Goal: Transaction & Acquisition: Subscribe to service/newsletter

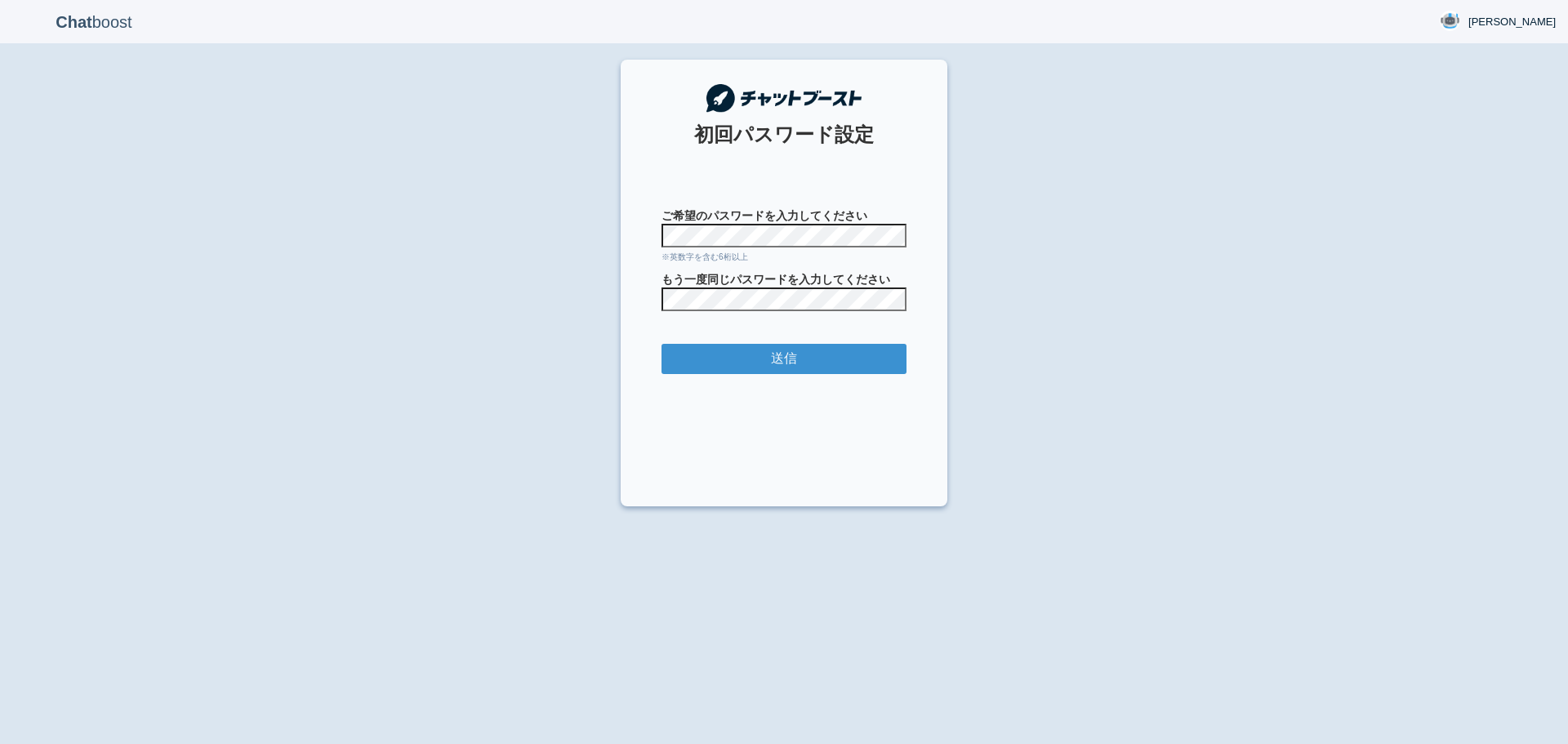
click at [1059, 187] on div "Chat boost [PERSON_NAME] [PERSON_NAME] Member since admin [DATE] 15:12:09 ログアウト…" at bounding box center [784, 372] width 1568 height 744
click at [766, 360] on input "送信" at bounding box center [784, 359] width 245 height 30
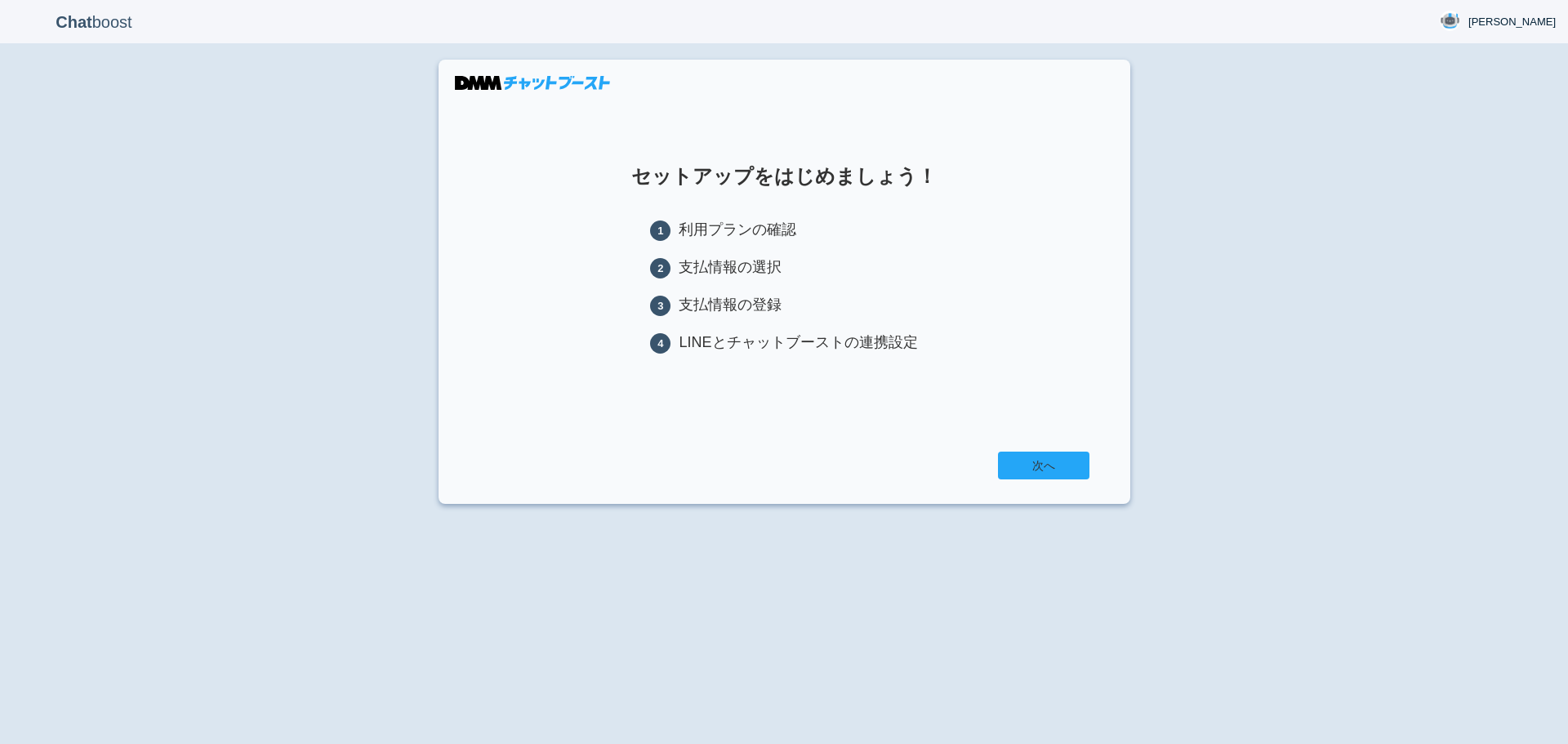
click at [1028, 468] on link "次へ" at bounding box center [1043, 465] width 91 height 27
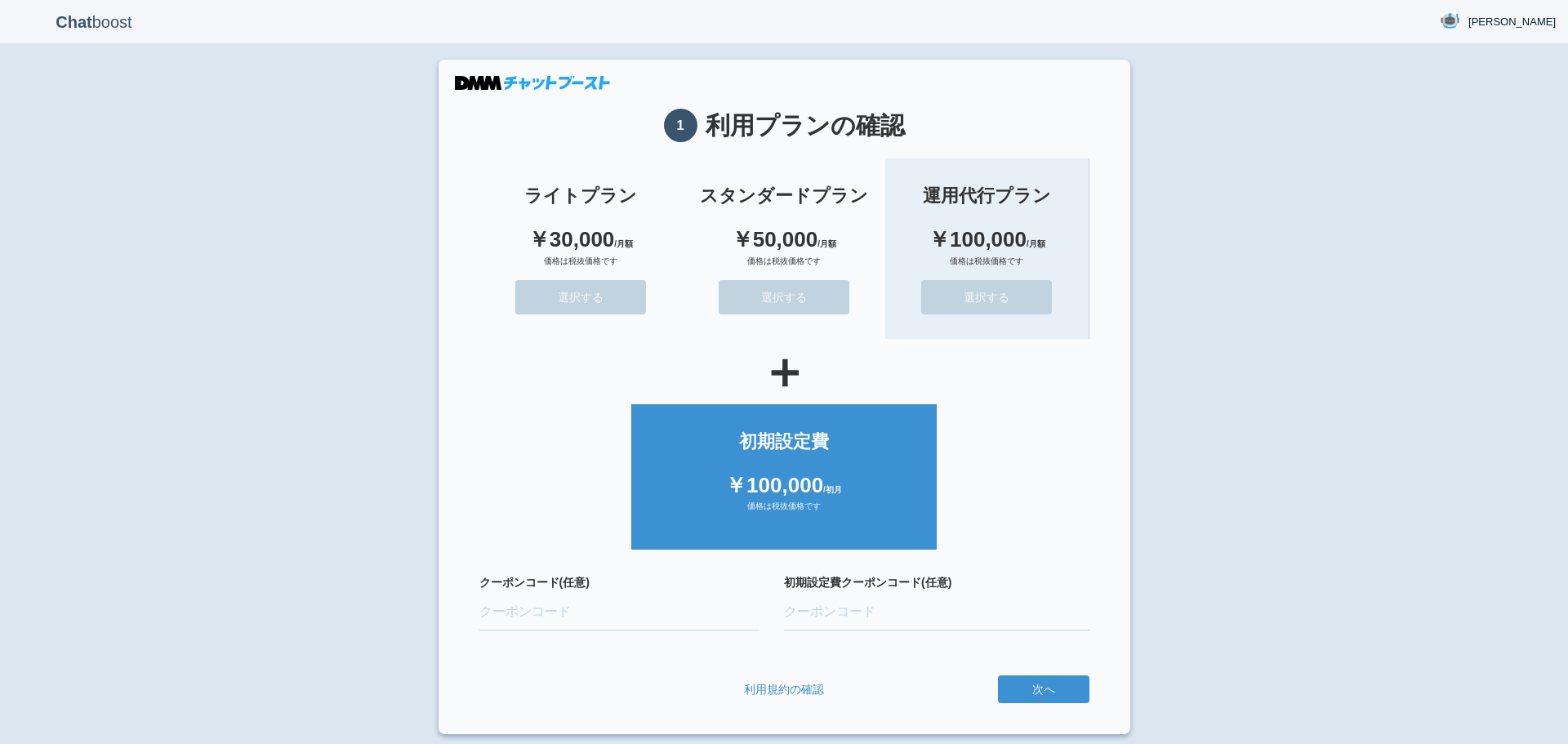
click at [1015, 300] on button "選択する" at bounding box center [986, 297] width 130 height 35
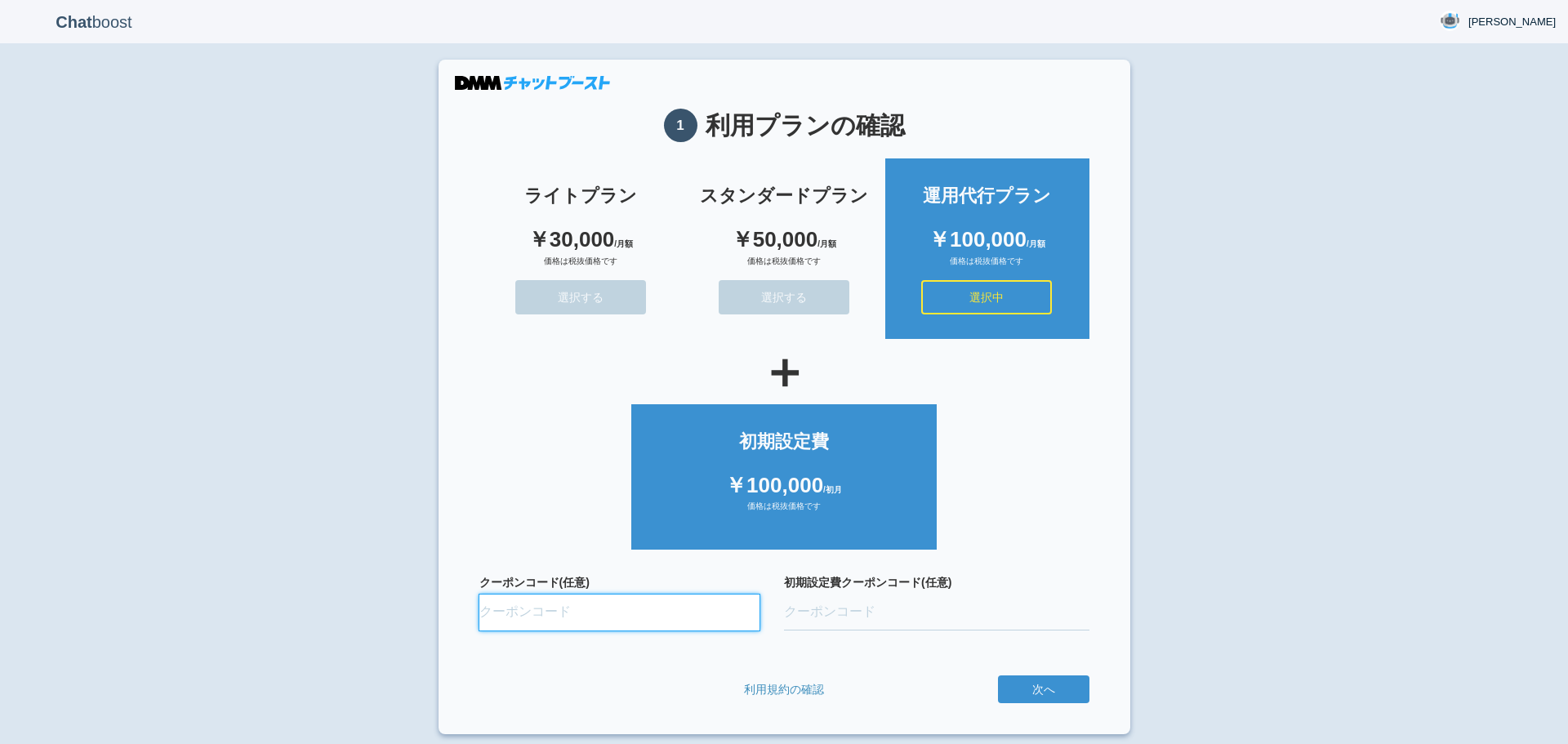
click at [555, 617] on input "クーポンコード(任意)" at bounding box center [619, 612] width 281 height 36
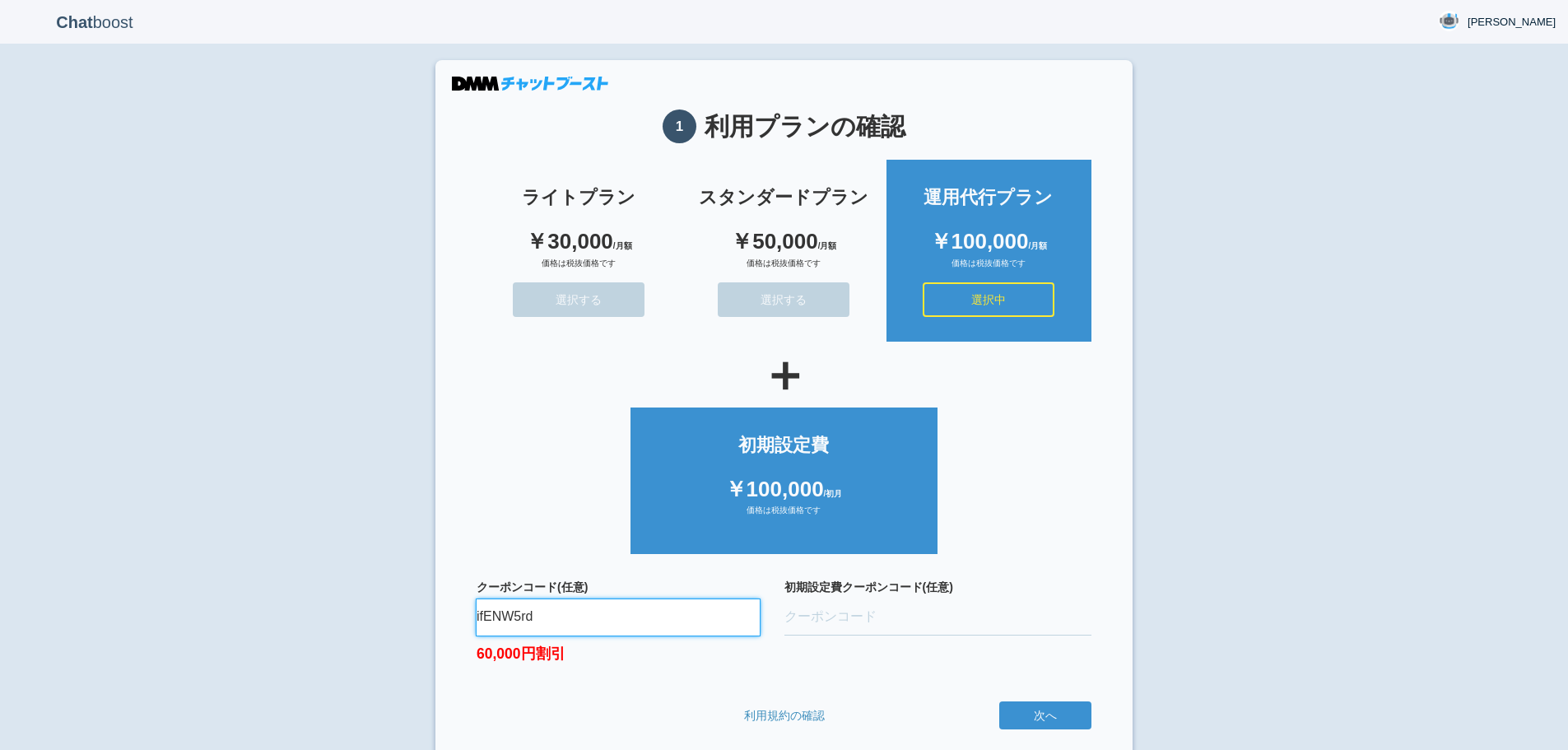
type input "ifENW5rd"
click at [862, 614] on input "初期設定費クーポンコード(任意)" at bounding box center [938, 617] width 308 height 37
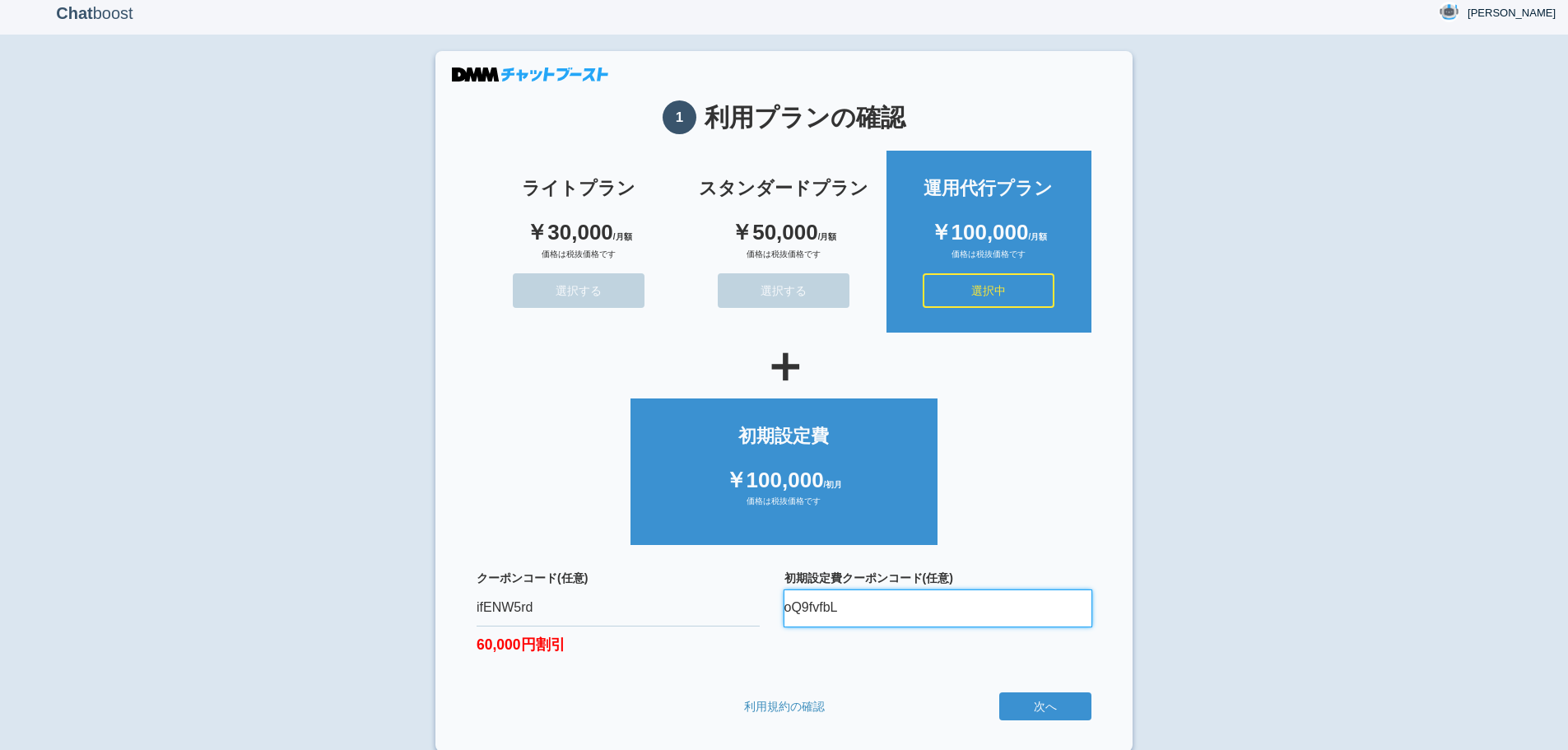
scroll to position [11, 0]
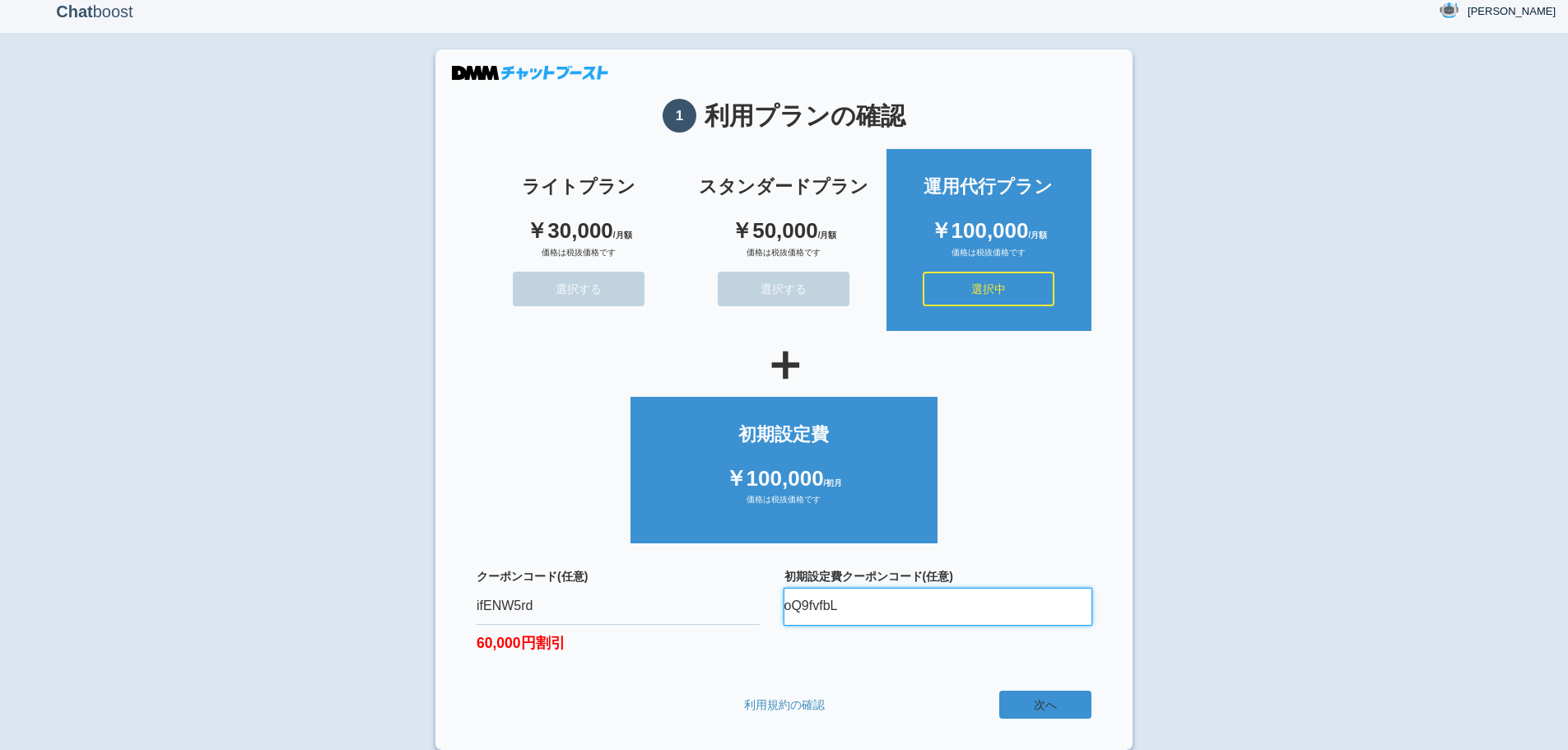
type input "oQ9fvfbL"
click at [1057, 702] on button "次へ" at bounding box center [1045, 704] width 92 height 28
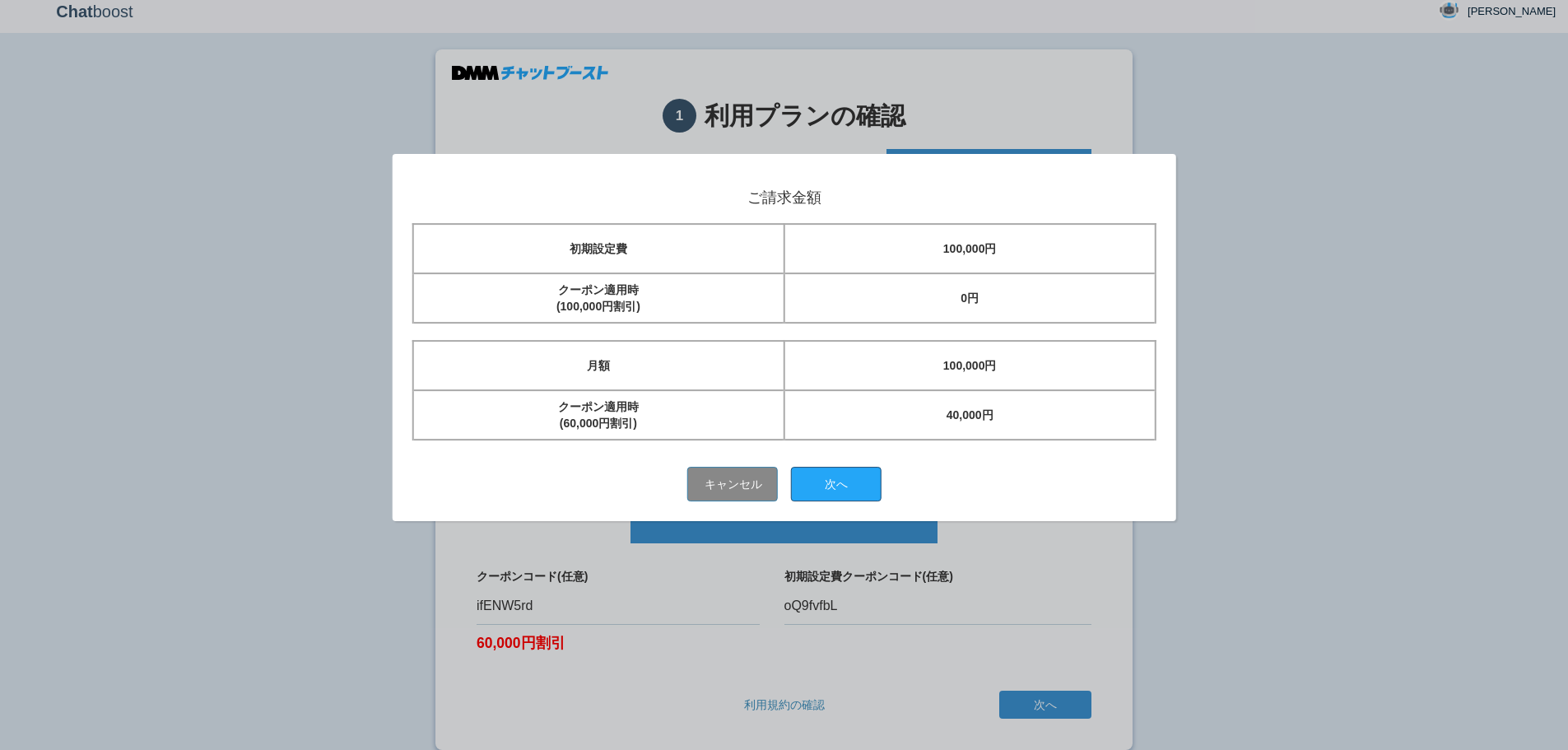
click at [855, 482] on button "次へ" at bounding box center [836, 484] width 90 height 35
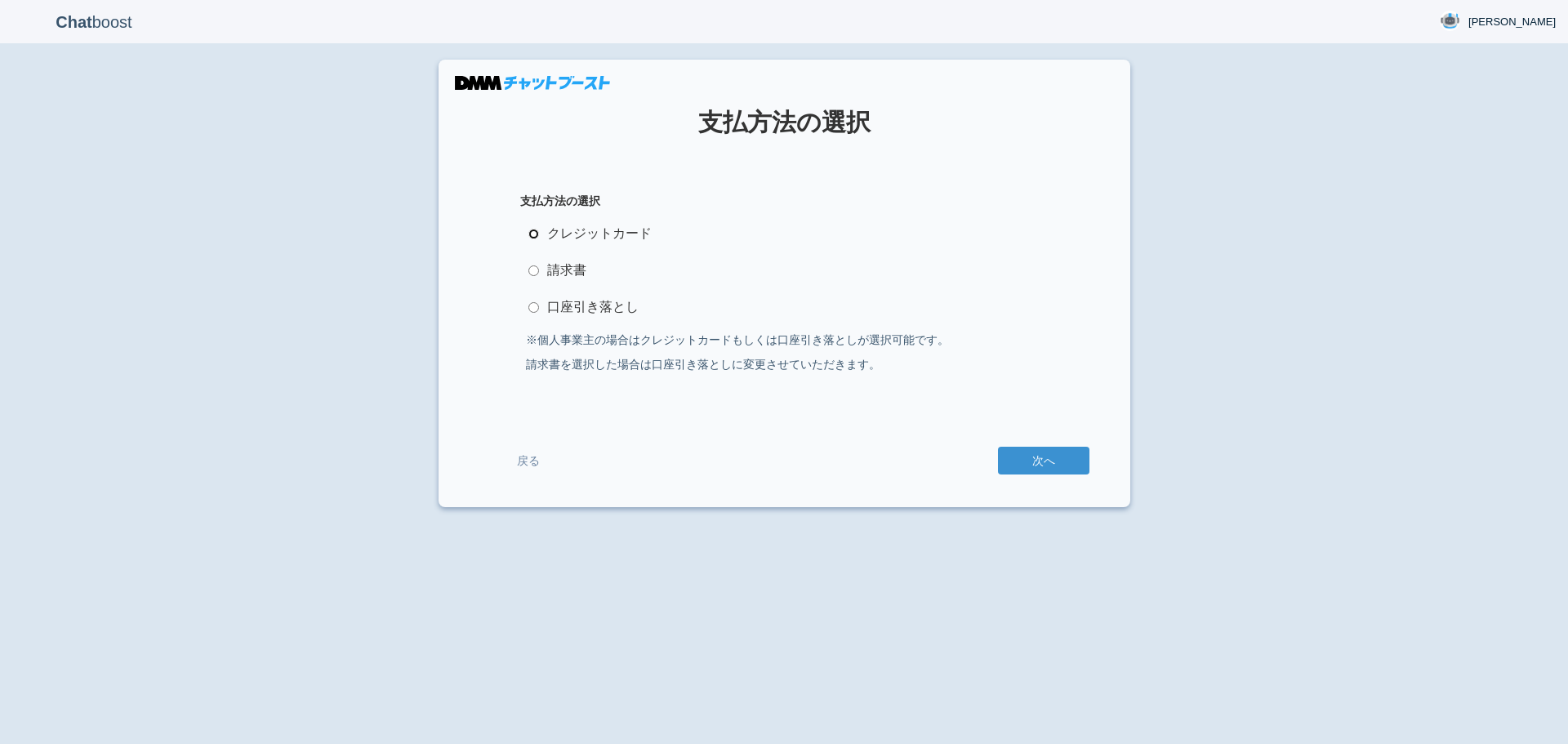
click at [533, 235] on input "クレジットカード" at bounding box center [533, 234] width 11 height 11
radio input "true"
click at [1038, 460] on button "次へ" at bounding box center [1043, 460] width 91 height 27
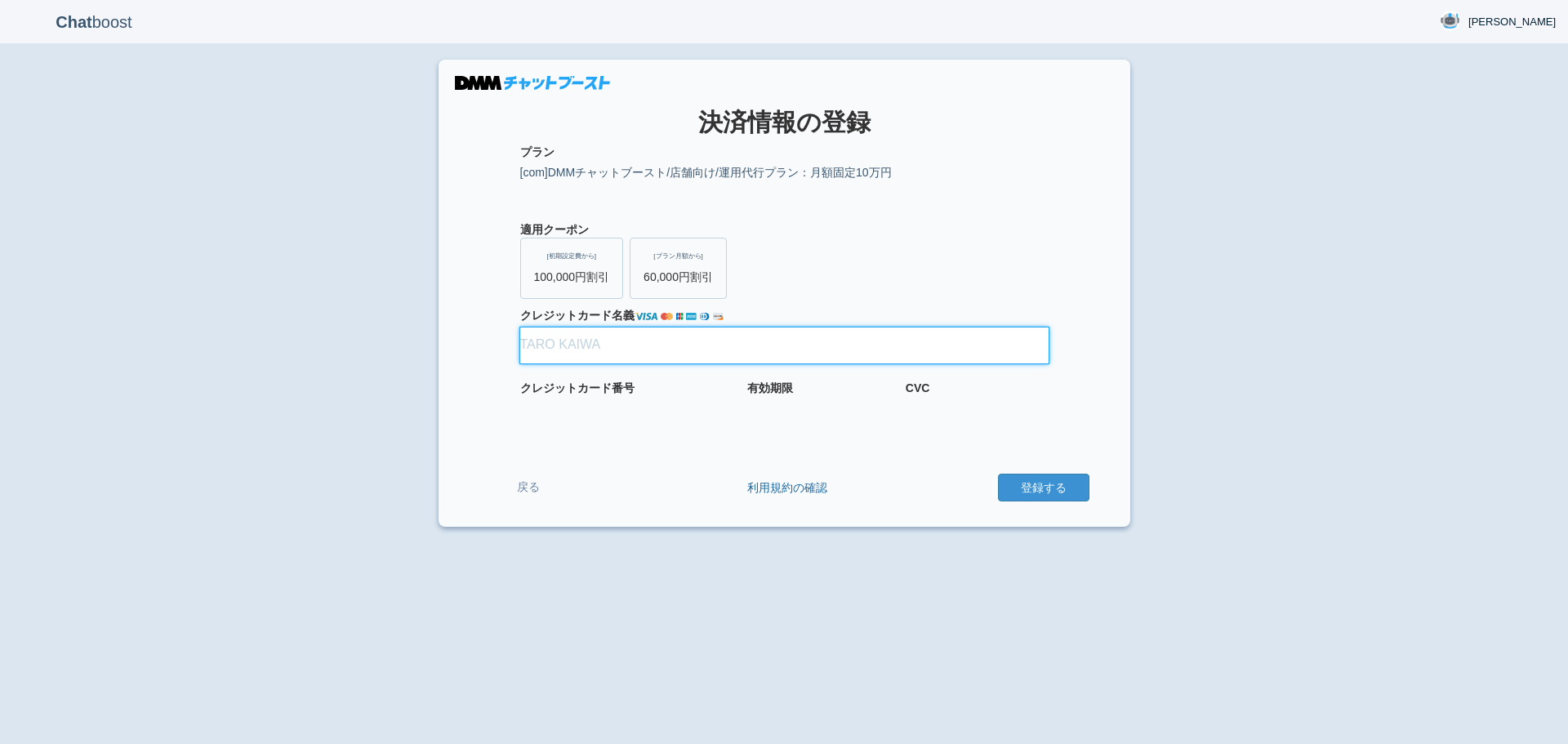
click at [592, 349] on input "クレジット カード名義" at bounding box center [784, 345] width 528 height 36
type input "[PERSON_NAME]"
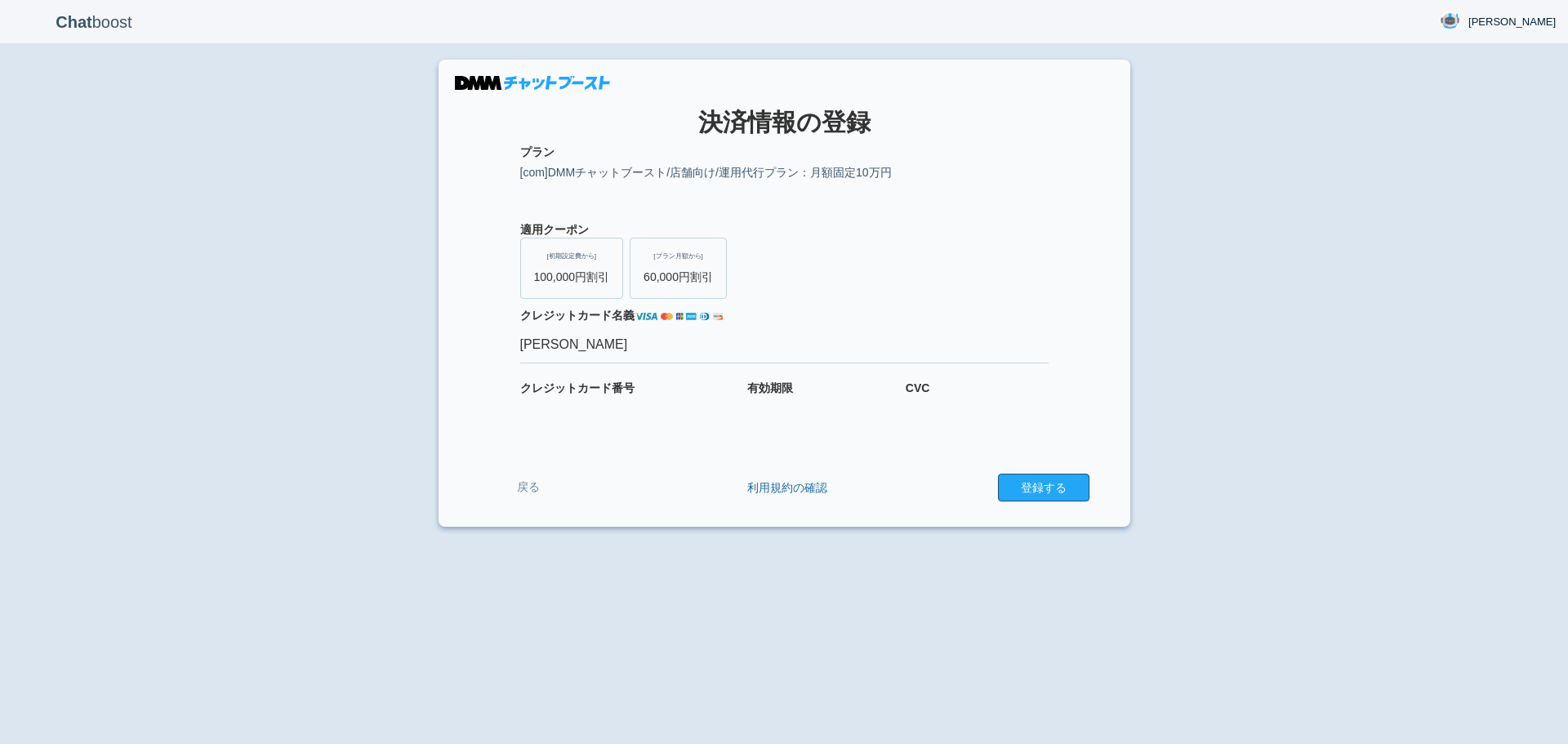
click at [1063, 485] on button "登録する" at bounding box center [1043, 487] width 91 height 27
click at [1052, 489] on button "登録する" at bounding box center [1043, 487] width 91 height 27
click at [1050, 484] on button "登録する" at bounding box center [1043, 487] width 91 height 27
click at [1054, 488] on button "登録する" at bounding box center [1043, 487] width 91 height 27
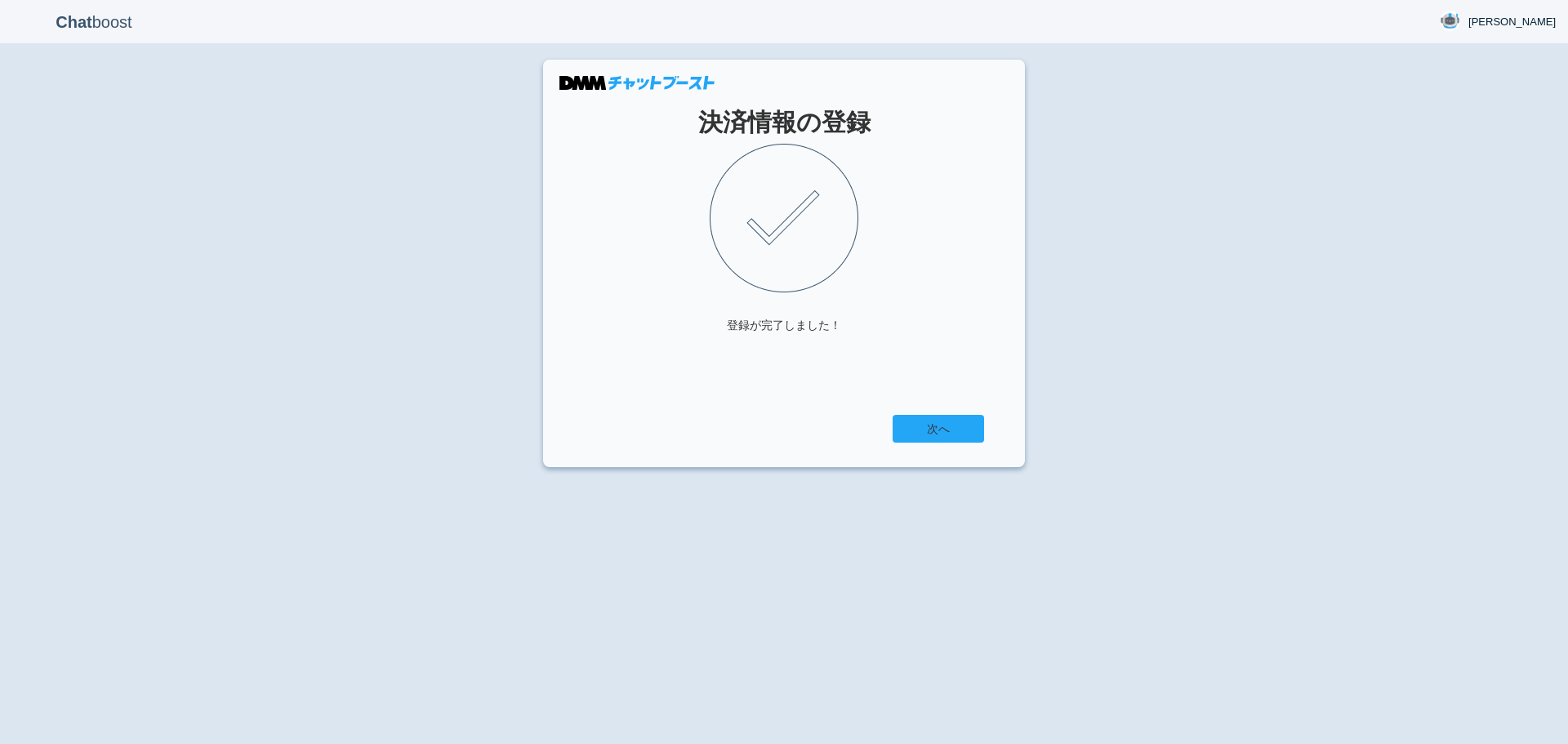
click at [952, 429] on link "次へ" at bounding box center [937, 428] width 91 height 27
